Goal: Information Seeking & Learning: Learn about a topic

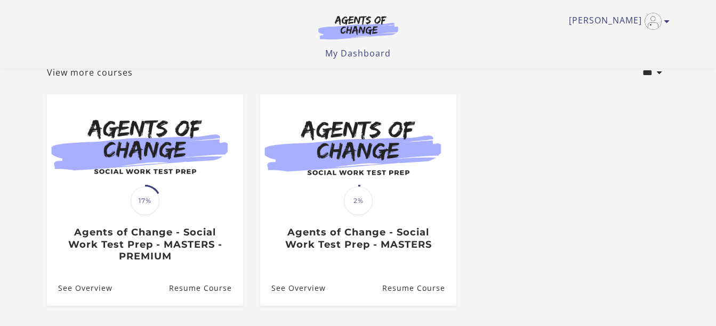
scroll to position [72, 0]
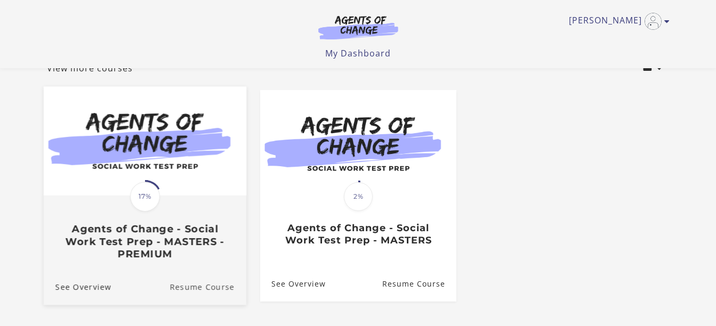
click at [191, 277] on link "Resume Course" at bounding box center [207, 287] width 77 height 36
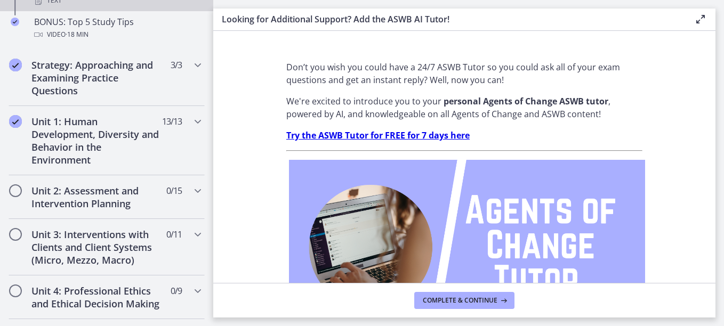
scroll to position [632, 0]
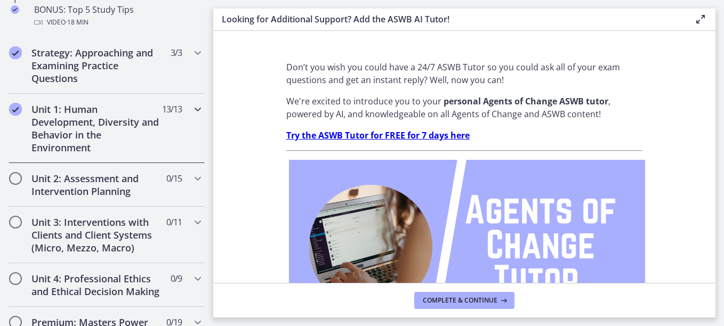
click at [191, 109] on icon "Chapters" at bounding box center [197, 109] width 13 height 13
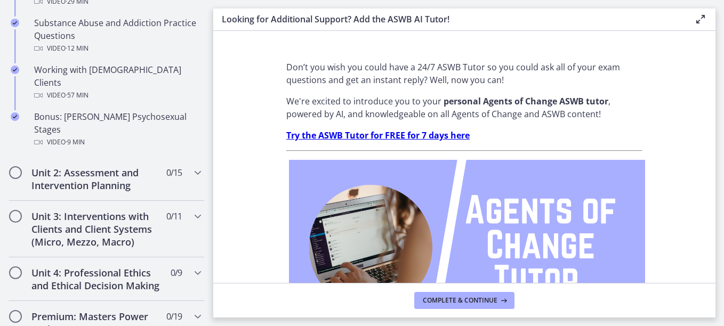
scroll to position [785, 0]
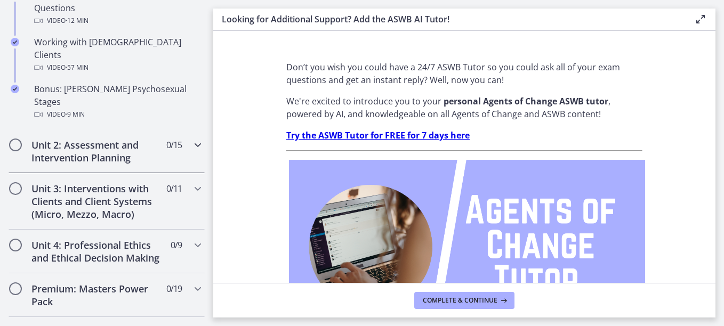
click at [33, 139] on h2 "Unit 2: Assessment and Intervention Planning" at bounding box center [96, 152] width 130 height 26
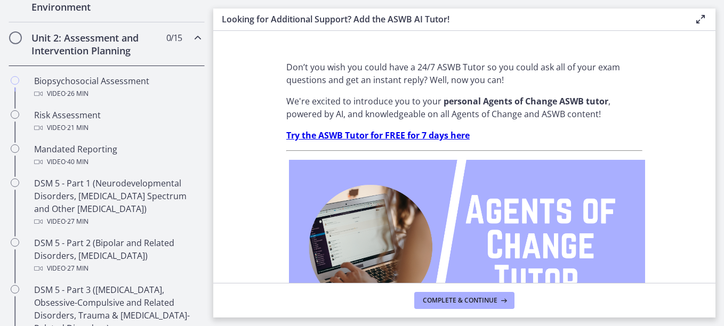
scroll to position [348, 0]
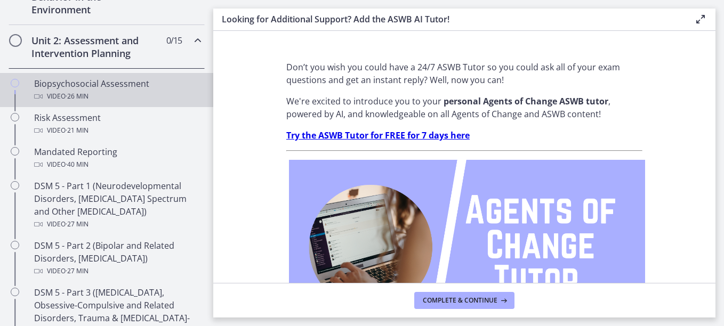
click at [61, 81] on div "Biopsychosocial Assessment Video · 26 min" at bounding box center [117, 90] width 166 height 26
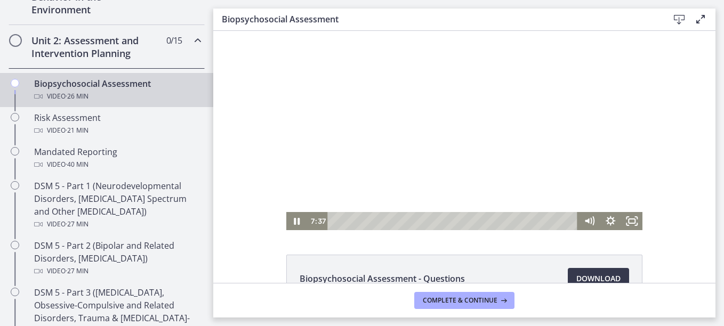
click at [588, 159] on div at bounding box center [464, 130] width 357 height 199
click at [296, 220] on icon "Play Video" at bounding box center [298, 222] width 26 height 22
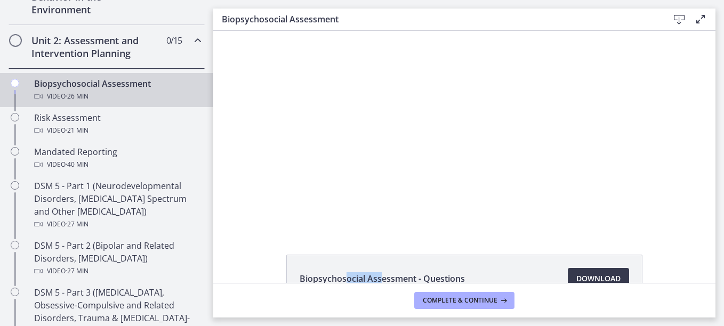
drag, startPoint x: 340, startPoint y: 238, endPoint x: 377, endPoint y: 254, distance: 40.1
click at [377, 254] on div "Biopsychosocial Assessment - Questions Download Opens in a new window" at bounding box center [464, 157] width 502 height 252
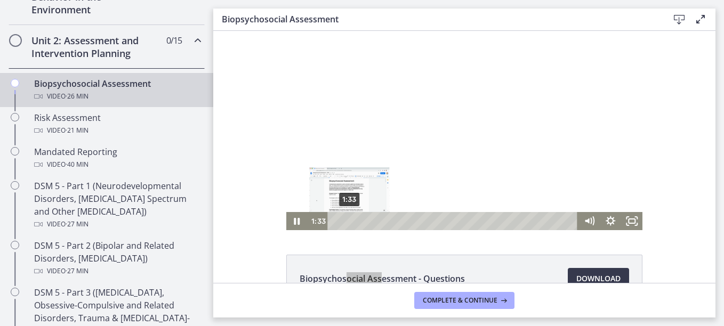
click at [346, 220] on div "Playbar" at bounding box center [349, 221] width 6 height 6
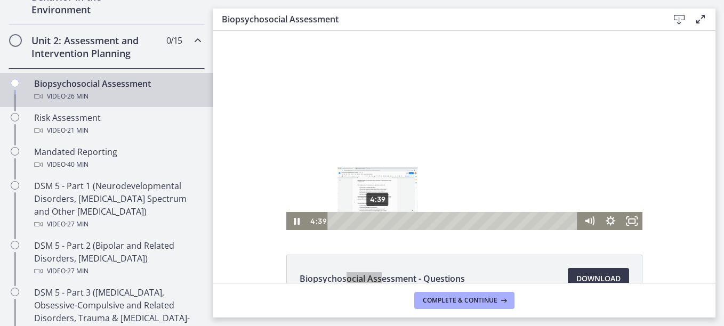
drag, startPoint x: 345, startPoint y: 220, endPoint x: 374, endPoint y: 218, distance: 28.3
click at [374, 218] on div "Playbar" at bounding box center [377, 221] width 6 height 6
drag, startPoint x: 375, startPoint y: 222, endPoint x: 393, endPoint y: 220, distance: 18.2
click at [394, 220] on div "Playbar" at bounding box center [397, 221] width 6 height 6
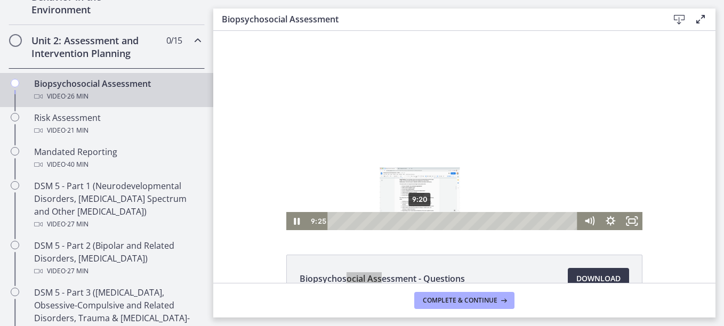
drag, startPoint x: 395, startPoint y: 223, endPoint x: 416, endPoint y: 220, distance: 21.6
click at [417, 220] on div "Playbar" at bounding box center [420, 221] width 6 height 6
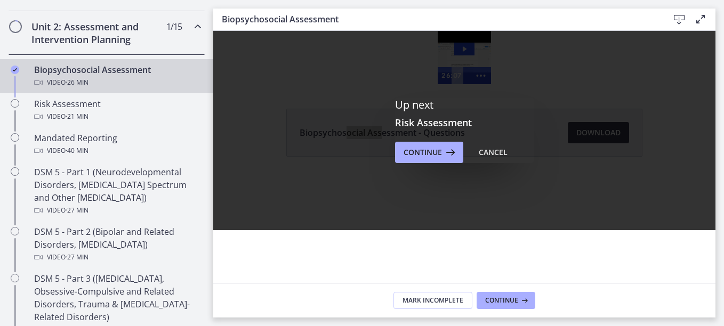
scroll to position [358, 0]
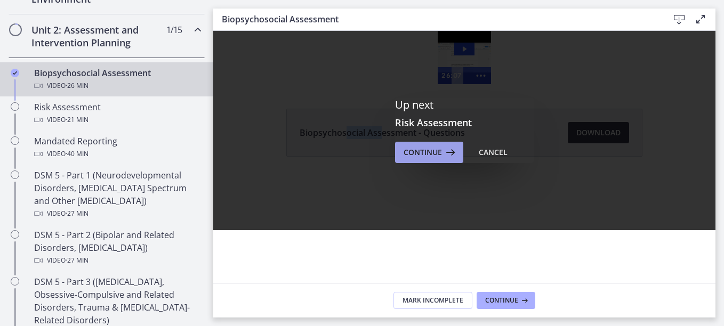
click at [417, 151] on span "Continue" at bounding box center [422, 152] width 38 height 13
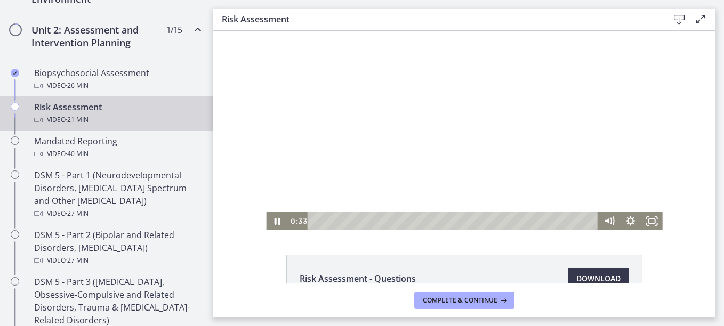
click at [637, 175] on div at bounding box center [464, 130] width 396 height 199
click at [274, 220] on icon "Play Video" at bounding box center [277, 221] width 6 height 9
drag, startPoint x: 612, startPoint y: 151, endPoint x: 608, endPoint y: 157, distance: 7.4
click at [608, 157] on div at bounding box center [464, 130] width 396 height 199
click at [274, 220] on icon "Play Video" at bounding box center [277, 221] width 6 height 9
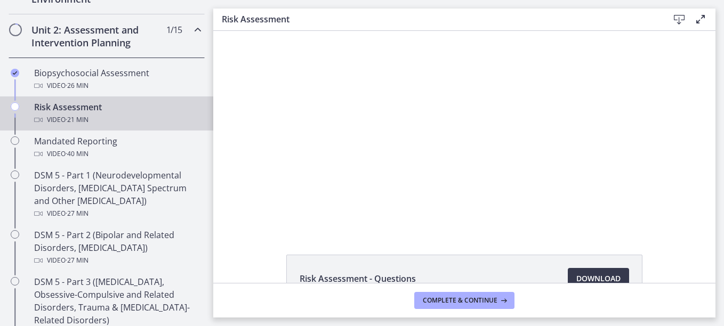
click at [390, 144] on div at bounding box center [464, 130] width 396 height 199
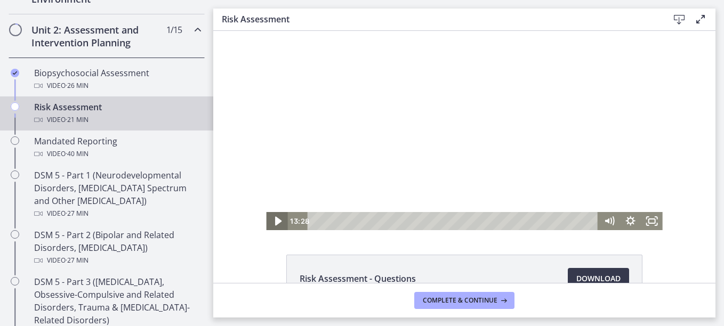
click at [268, 222] on icon "Play Video" at bounding box center [278, 222] width 26 height 22
click at [545, 128] on div at bounding box center [464, 130] width 396 height 199
click at [274, 221] on icon "Play Video" at bounding box center [277, 221] width 6 height 9
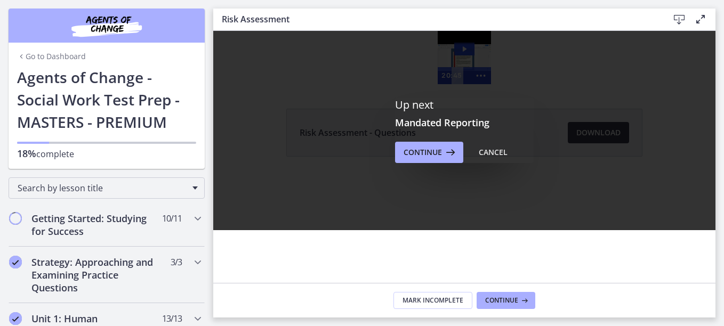
scroll to position [358, 0]
